Goal: Transaction & Acquisition: Purchase product/service

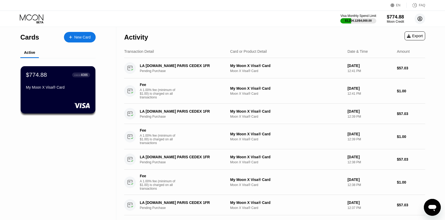
click at [421, 20] on icon at bounding box center [419, 18] width 3 height 3
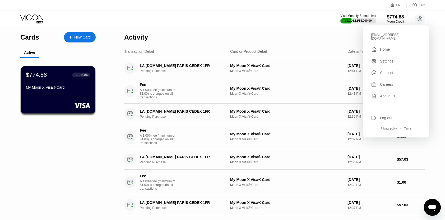
click at [384, 116] on div "Log out" at bounding box center [386, 118] width 12 height 4
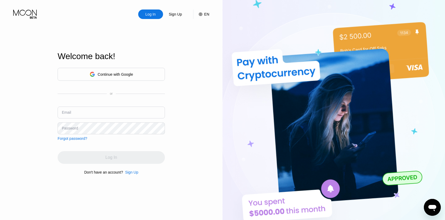
type input "[EMAIL_ADDRESS][DOMAIN_NAME]"
click at [132, 177] on div "Welcome back! Continue with Google or Email [EMAIL_ADDRESS][DOMAIN_NAME] Passwo…" at bounding box center [111, 113] width 107 height 242
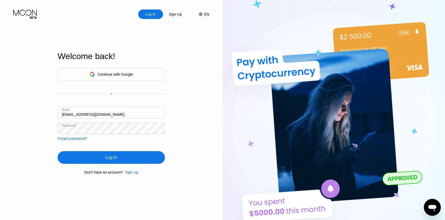
click at [132, 175] on div "Sign Up" at bounding box center [131, 172] width 13 height 4
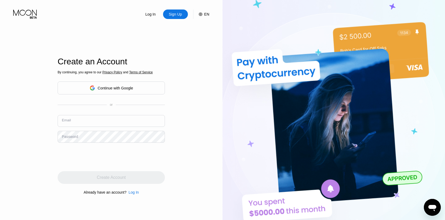
click at [83, 123] on input "text" at bounding box center [111, 121] width 107 height 12
type input "[EMAIL_ADDRESS][DOMAIN_NAME]"
click at [15, 118] on div "Log In Sign Up EN Language Select an item Save Create an Account By continuing,…" at bounding box center [111, 121] width 222 height 242
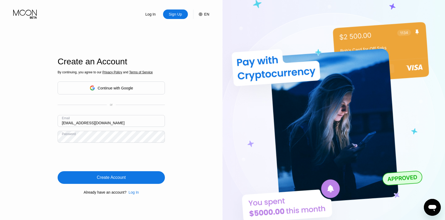
click at [111, 179] on div "Create Account" at bounding box center [111, 177] width 29 height 5
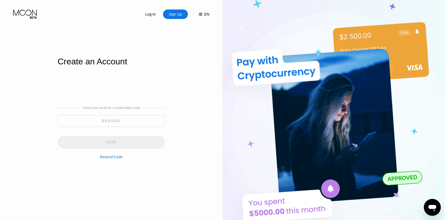
click at [97, 122] on input at bounding box center [111, 121] width 107 height 12
paste input "136113"
type input "136113"
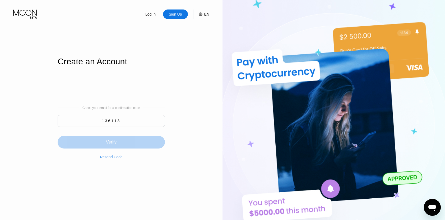
click at [96, 140] on div "Verify" at bounding box center [111, 142] width 107 height 13
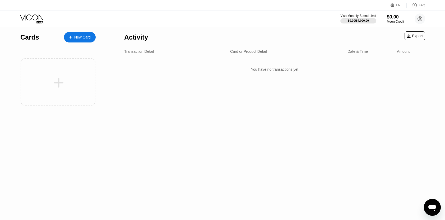
click at [162, 13] on div "Visa Monthly Spend Limit $0.00 / $4,000.00 $0.00 Moon Credit [EMAIL_ADDRESS][DO…" at bounding box center [222, 19] width 445 height 16
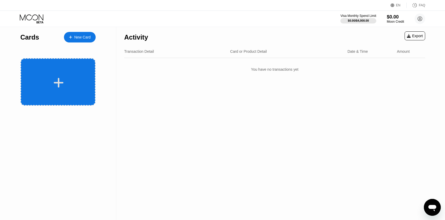
click at [40, 64] on div at bounding box center [58, 81] width 75 height 47
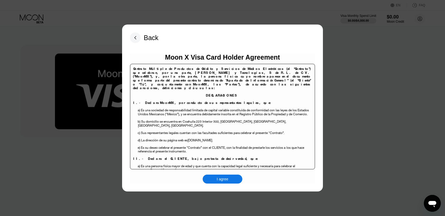
click at [223, 176] on div "I agree" at bounding box center [223, 179] width 40 height 9
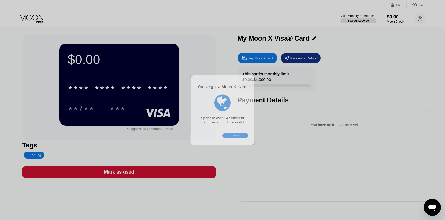
click at [265, 56] on div "You've got a Moon X Card!  Spend in over 147 different countries around the wo…" at bounding box center [222, 110] width 445 height 220
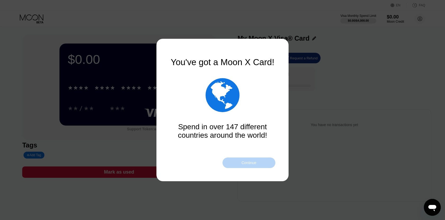
click at [243, 165] on div "Continue" at bounding box center [248, 163] width 53 height 11
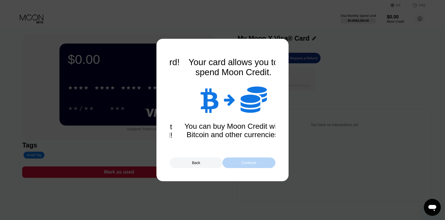
click at [244, 161] on div "Continue" at bounding box center [248, 163] width 15 height 4
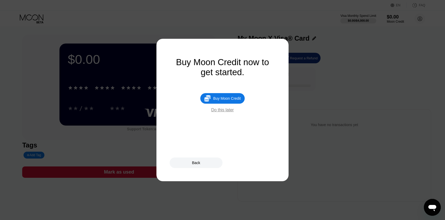
click at [220, 112] on div "Do this later" at bounding box center [222, 110] width 22 height 5
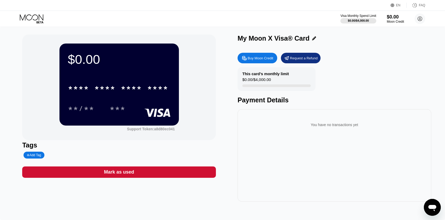
click at [260, 57] on div "Buy Moon Credit" at bounding box center [260, 58] width 26 height 4
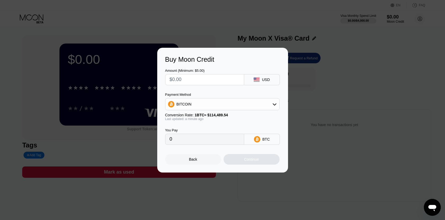
click at [190, 80] on input "text" at bounding box center [205, 79] width 70 height 11
type input "$1"
type input "0.00000874"
type input "$10"
type input "0.00008735"
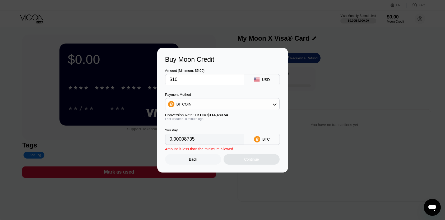
type input "$100"
type input "0.00087345"
type input "$1000"
type input "0.00873443"
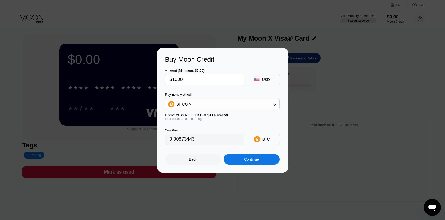
type input "$1000"
click at [238, 158] on div "Continue" at bounding box center [251, 159] width 56 height 11
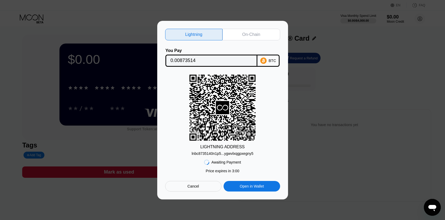
click at [235, 32] on div "On-Chain" at bounding box center [251, 35] width 58 height 12
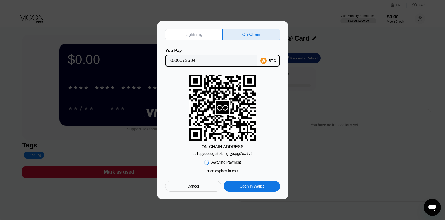
click at [185, 60] on input "0.00873584" at bounding box center [211, 60] width 82 height 11
drag, startPoint x: 209, startPoint y: 155, endPoint x: 181, endPoint y: 147, distance: 29.9
click at [209, 155] on div "bc1qcyddcugq5c6...lghjyspjg7cw7v6" at bounding box center [222, 154] width 60 height 4
click at [187, 57] on input "0.00873584" at bounding box center [211, 60] width 82 height 11
click at [180, 58] on input "0.00873584" at bounding box center [211, 60] width 82 height 11
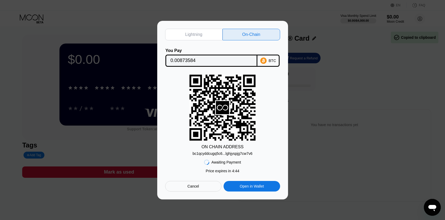
click at [214, 155] on div "bc1qcyddcugq5c6...lghjyspjg7cw7v6" at bounding box center [222, 154] width 60 height 4
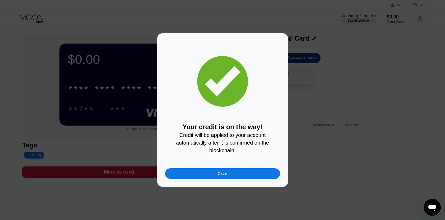
click at [215, 174] on div "Close" at bounding box center [222, 173] width 115 height 11
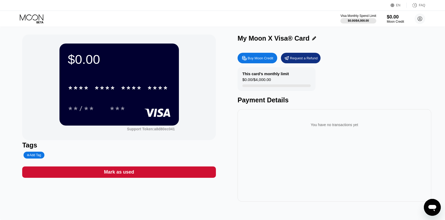
click at [36, 17] on icon at bounding box center [32, 18] width 25 height 9
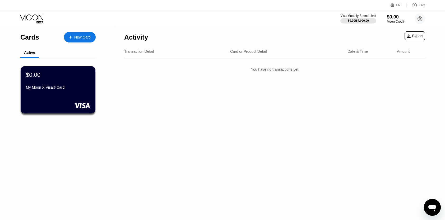
click at [37, 25] on div "Visa Monthly Spend Limit $0.00 / $4,000.00 $0.00 Moon Credit rosmoon1@proton.me…" at bounding box center [222, 19] width 445 height 16
click at [74, 87] on div "My Moon X Visa® Card" at bounding box center [58, 87] width 65 height 4
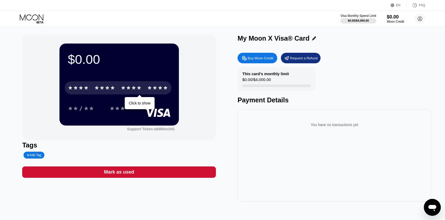
click at [107, 88] on div "* * * *" at bounding box center [104, 88] width 21 height 8
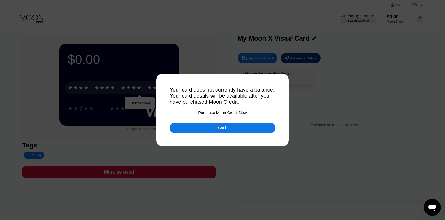
click at [223, 130] on div "Got it" at bounding box center [222, 128] width 9 height 5
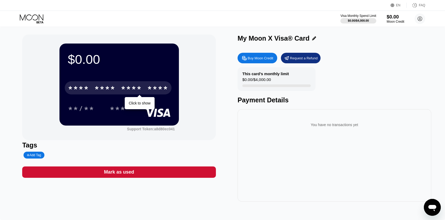
click at [391, 17] on div "$0.00" at bounding box center [395, 17] width 18 height 6
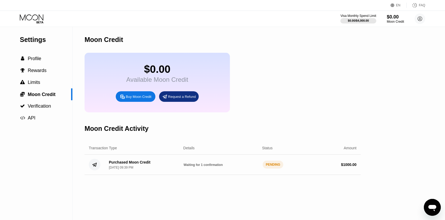
click at [34, 20] on icon at bounding box center [32, 17] width 24 height 6
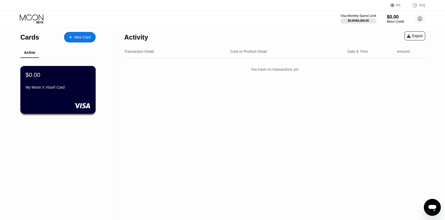
click at [71, 78] on div "$0.00" at bounding box center [58, 74] width 65 height 7
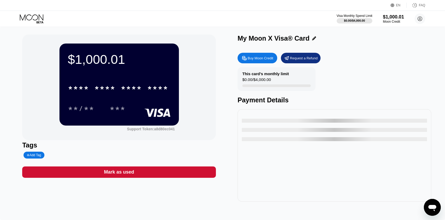
click at [153, 77] on div "$1,000.01 * * * * * * * * * * * * **** **/** ***" at bounding box center [118, 85] width 119 height 82
click at [135, 84] on div "* * * * * * * * * * * * ****" at bounding box center [118, 87] width 107 height 13
